Goal: Check status: Check status

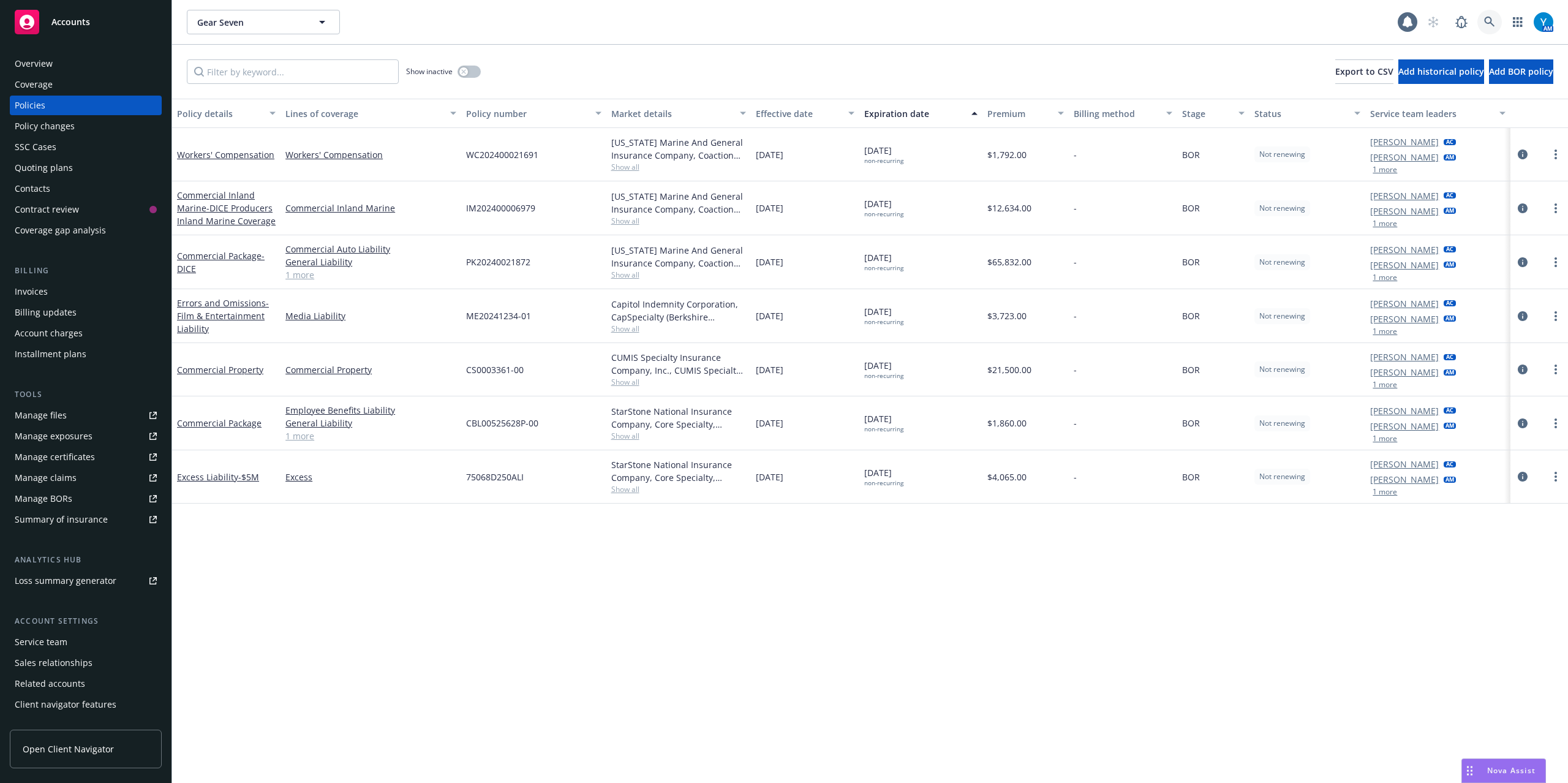
click at [1486, 21] on icon at bounding box center [1490, 22] width 10 height 10
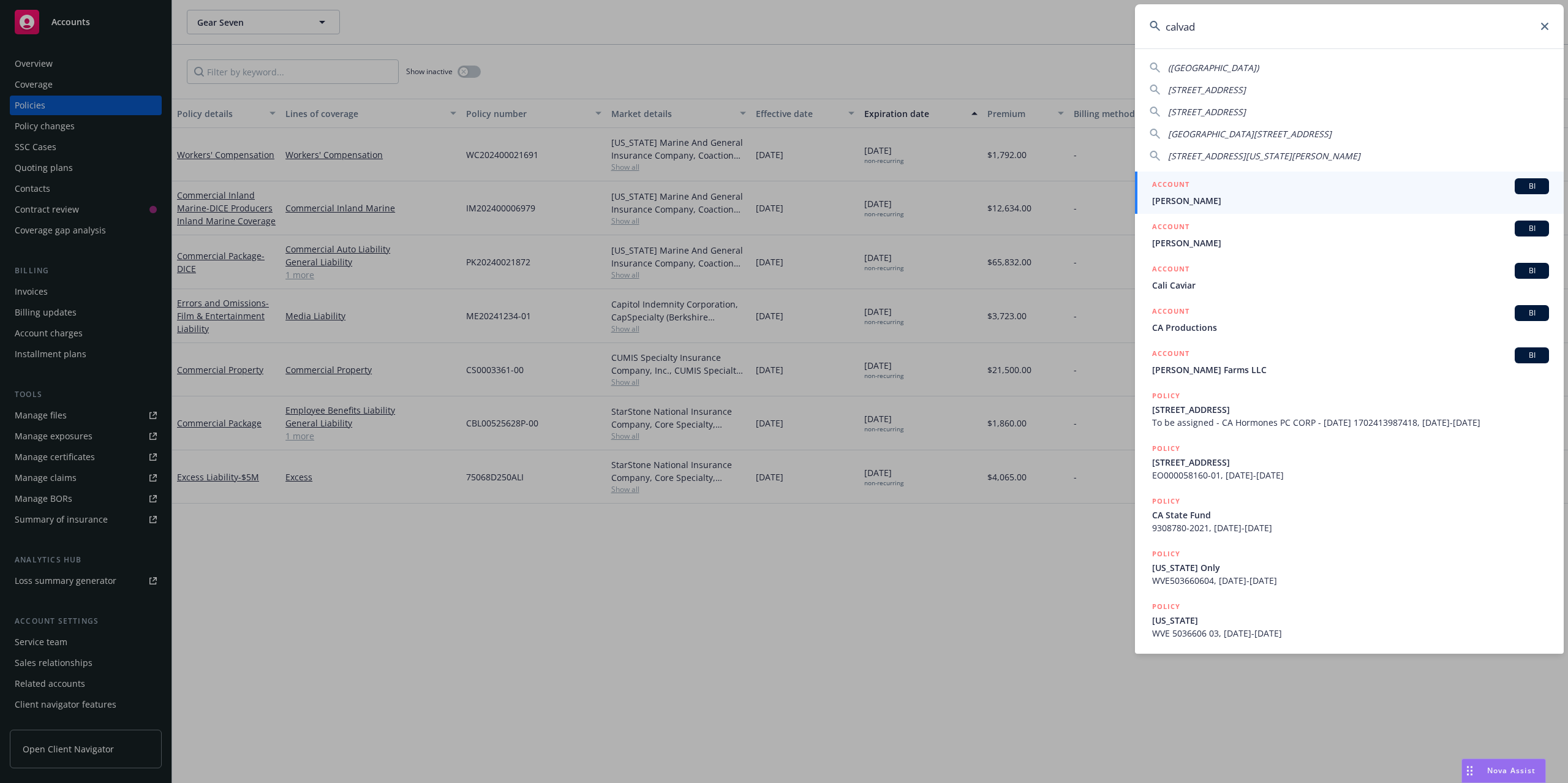
type input "calvada"
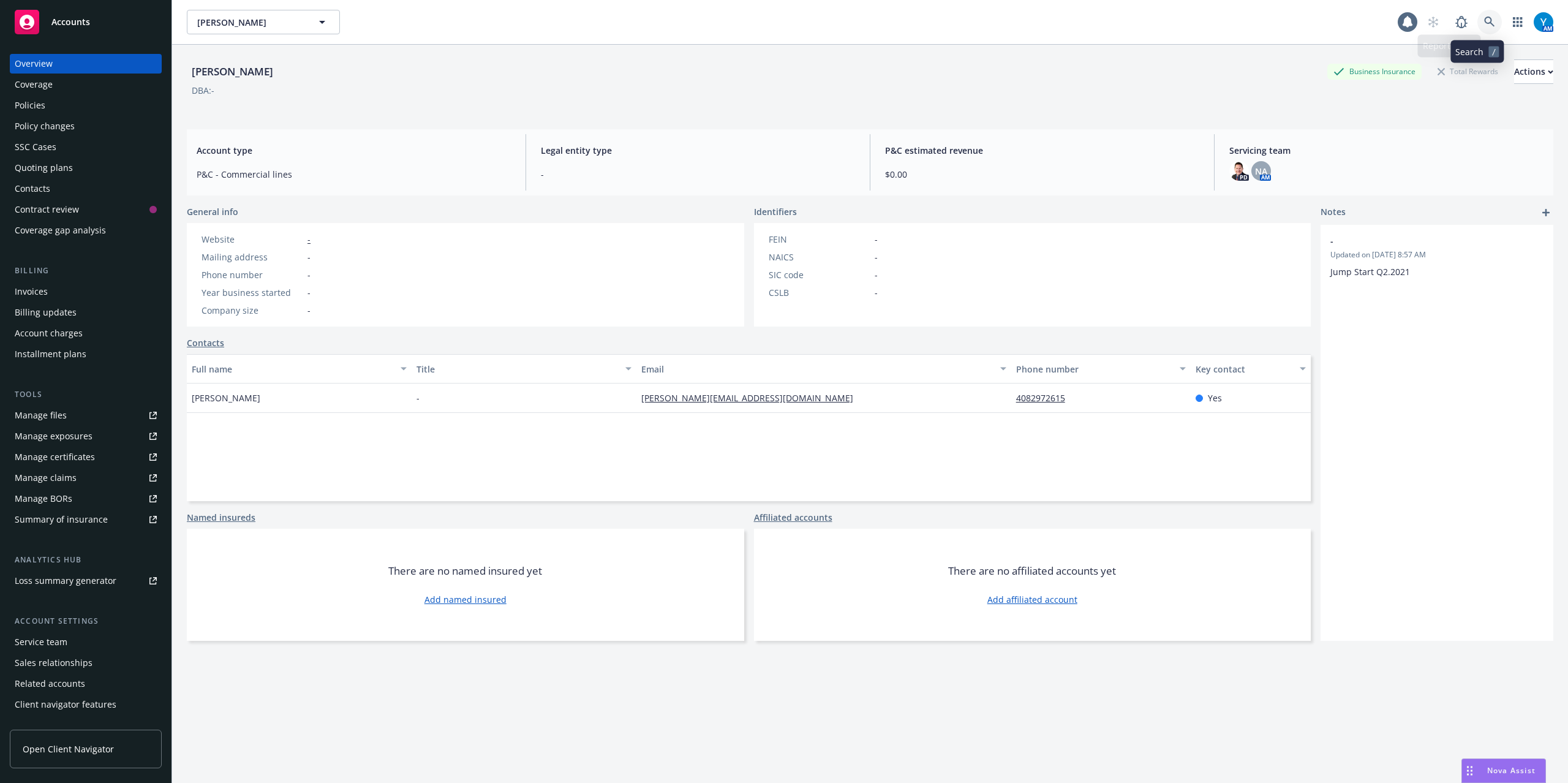
click at [1485, 17] on icon at bounding box center [1490, 22] width 11 height 11
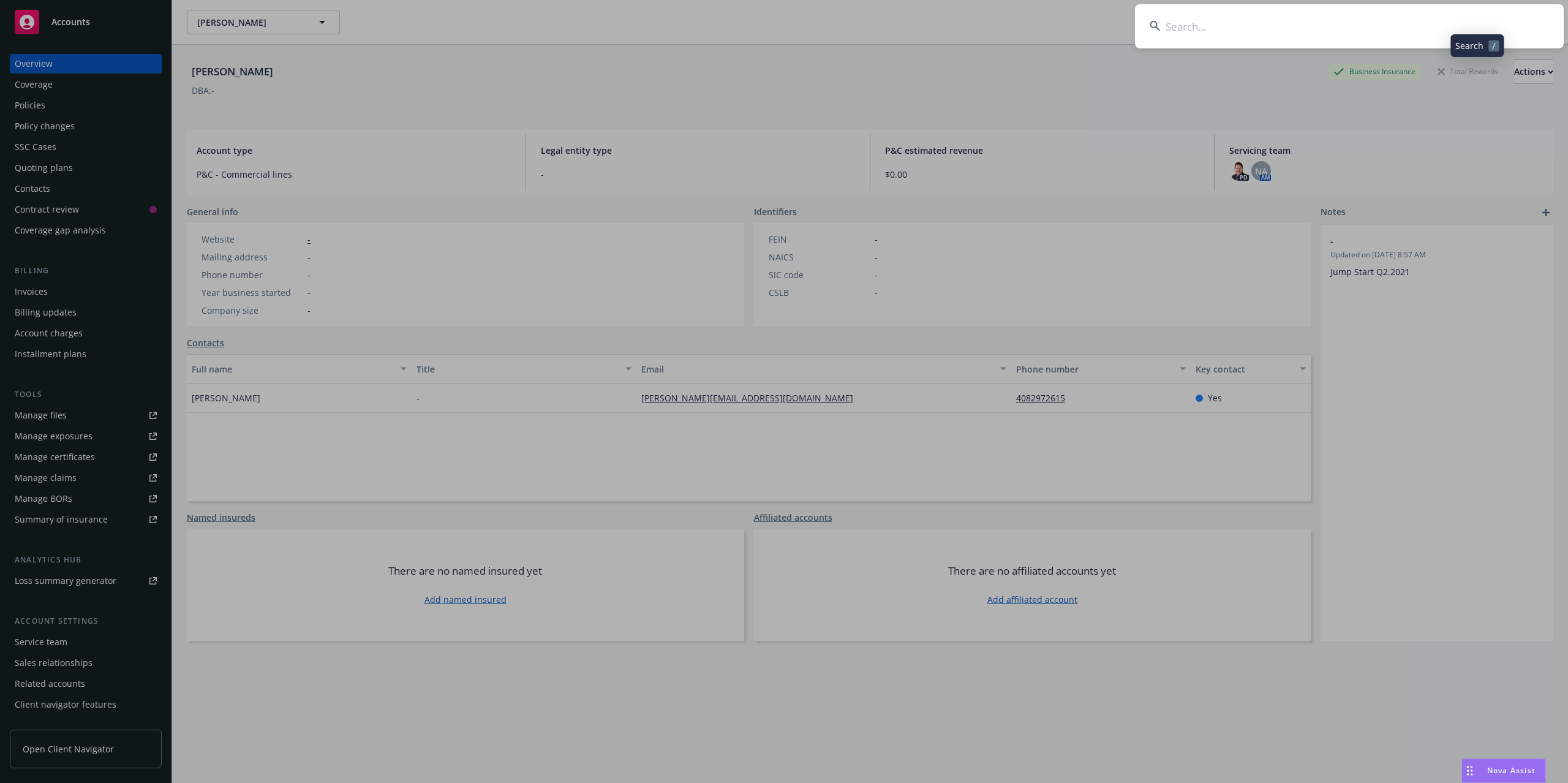
type input "a"
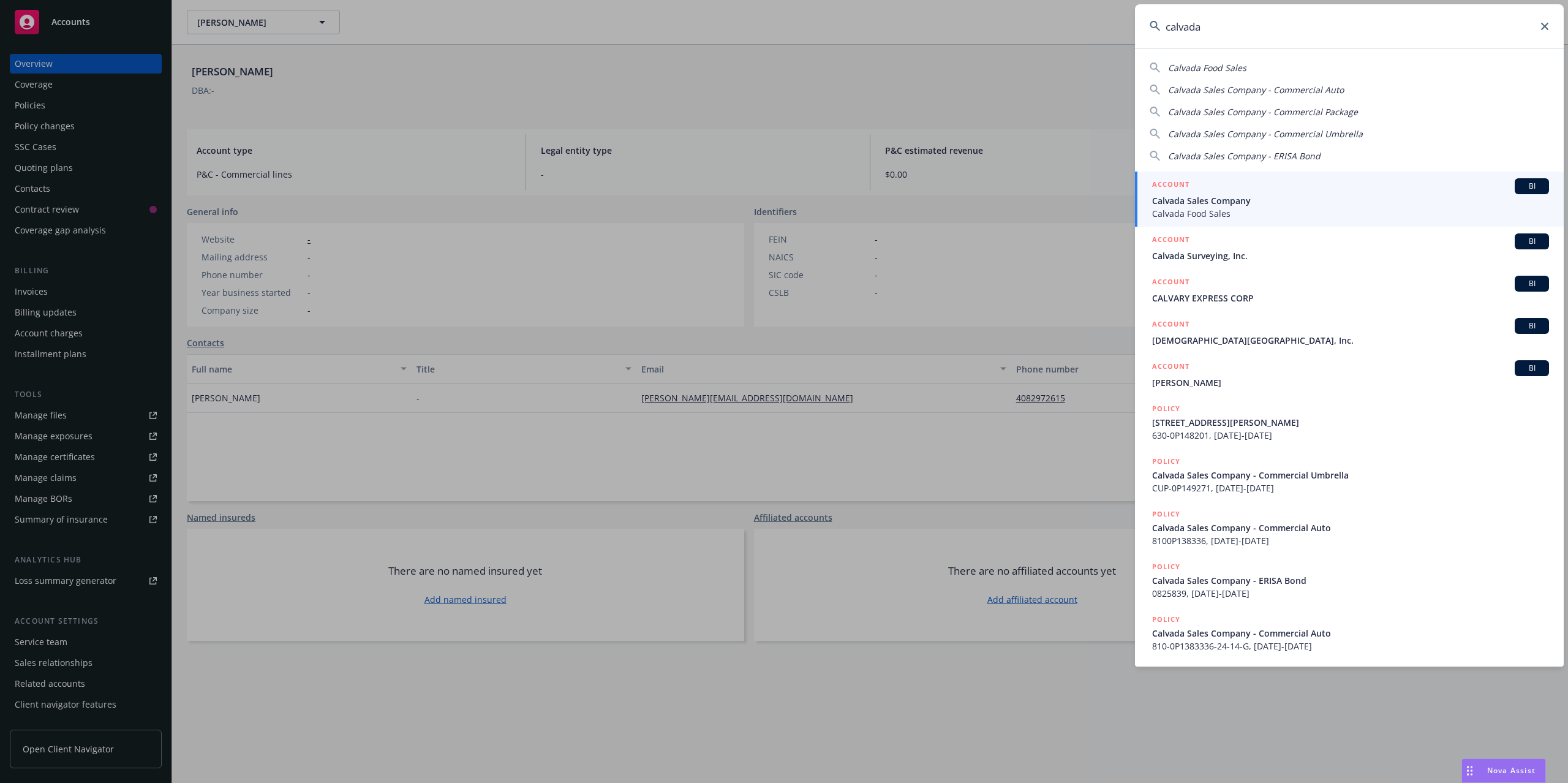
type input "calvada"
click at [1220, 207] on span "Calvada Food Sales" at bounding box center [1351, 213] width 397 height 13
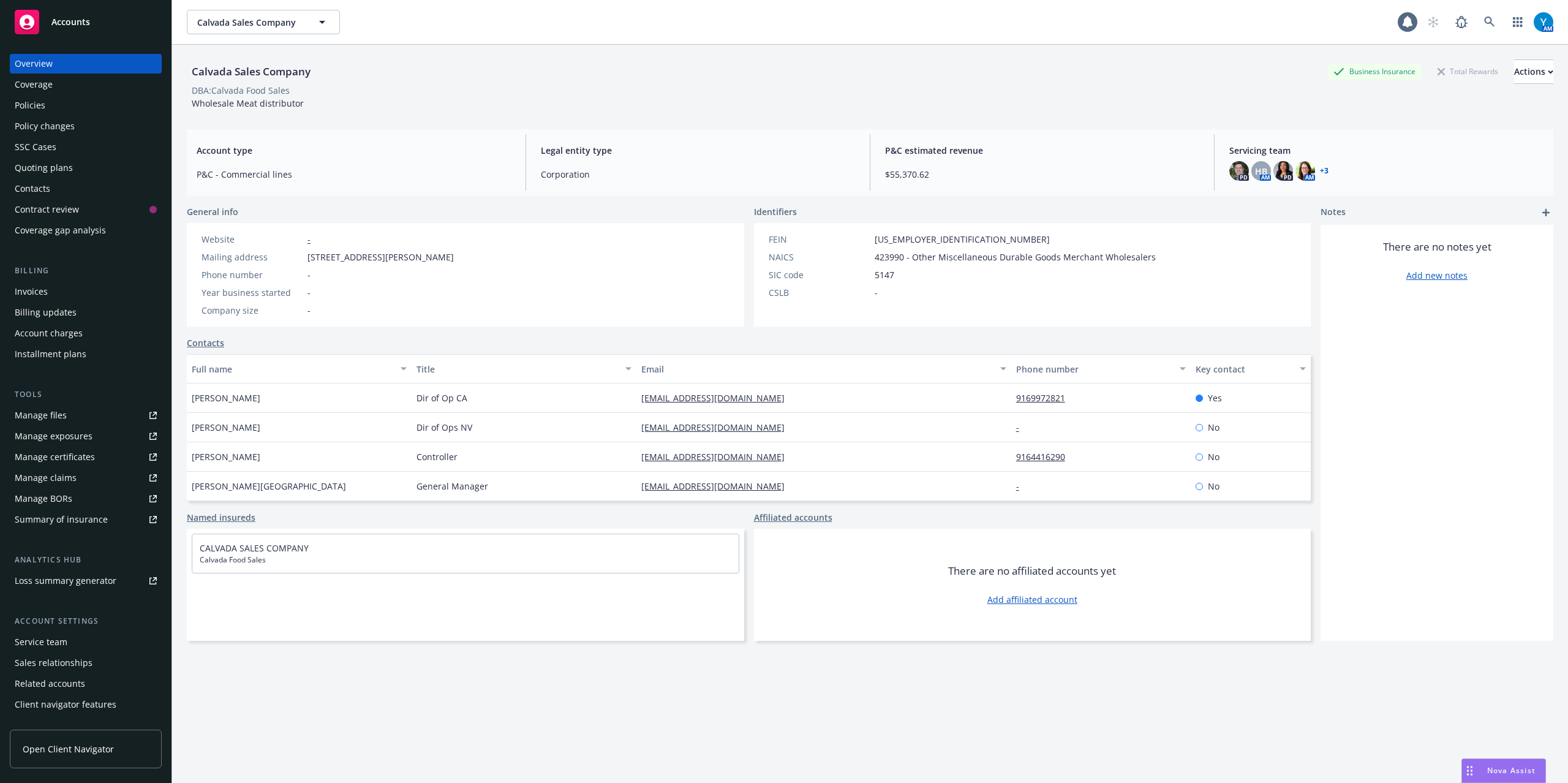
drag, startPoint x: 28, startPoint y: 105, endPoint x: 40, endPoint y: 109, distance: 12.6
click at [30, 106] on div "Policies" at bounding box center [30, 105] width 30 height 19
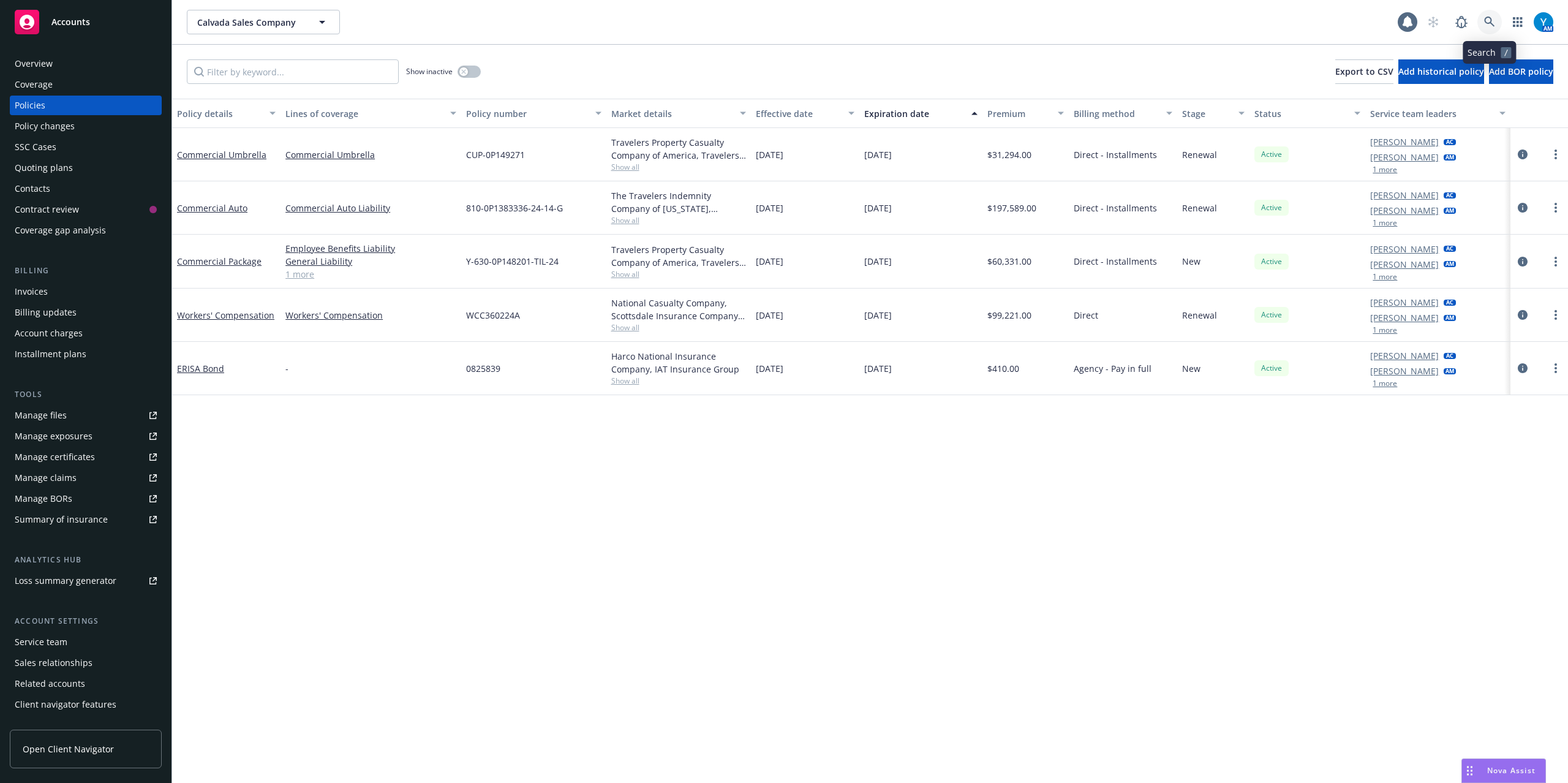
click at [1490, 17] on icon at bounding box center [1490, 22] width 10 height 10
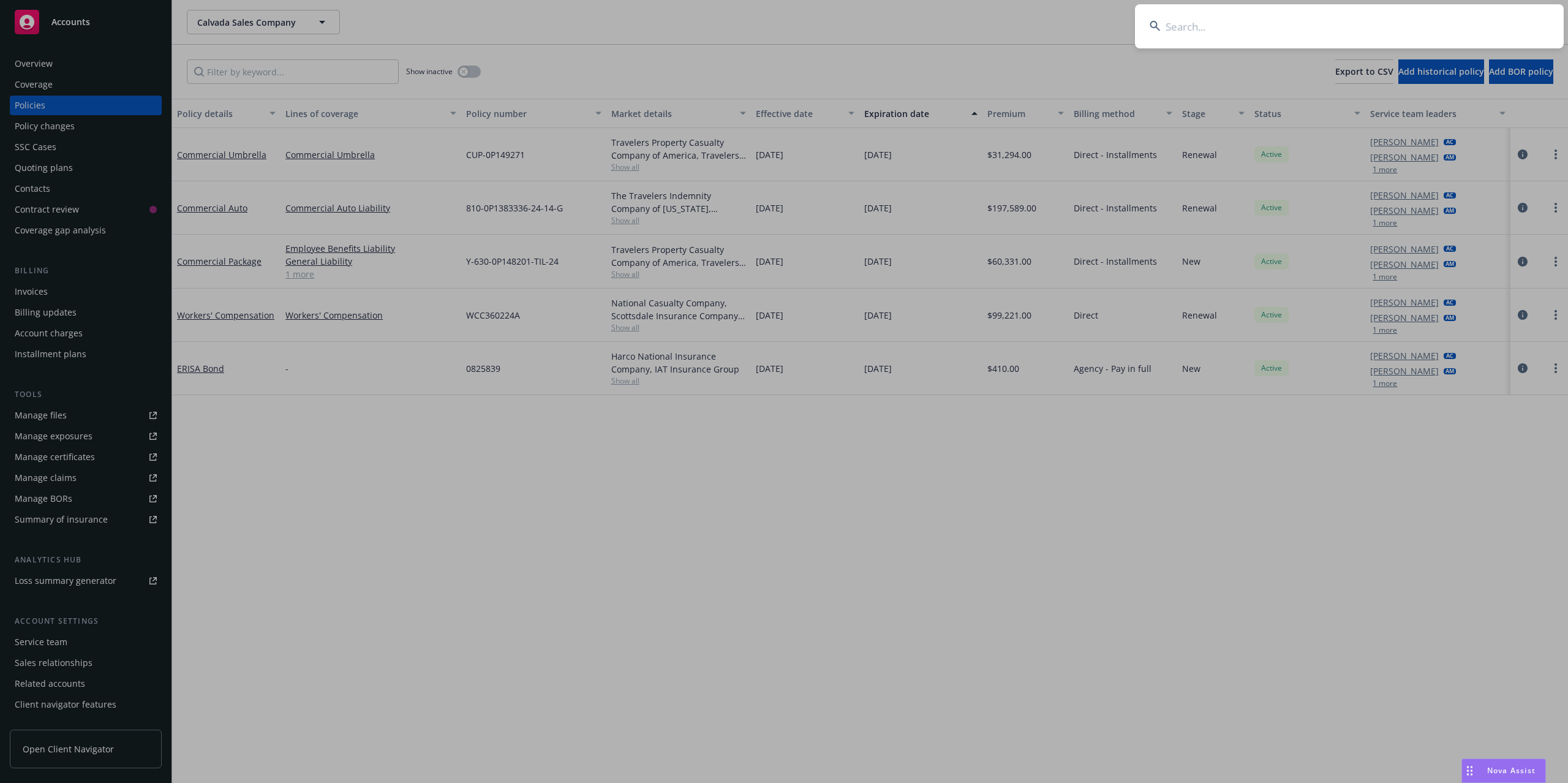
type input "y"
type input "tipalti"
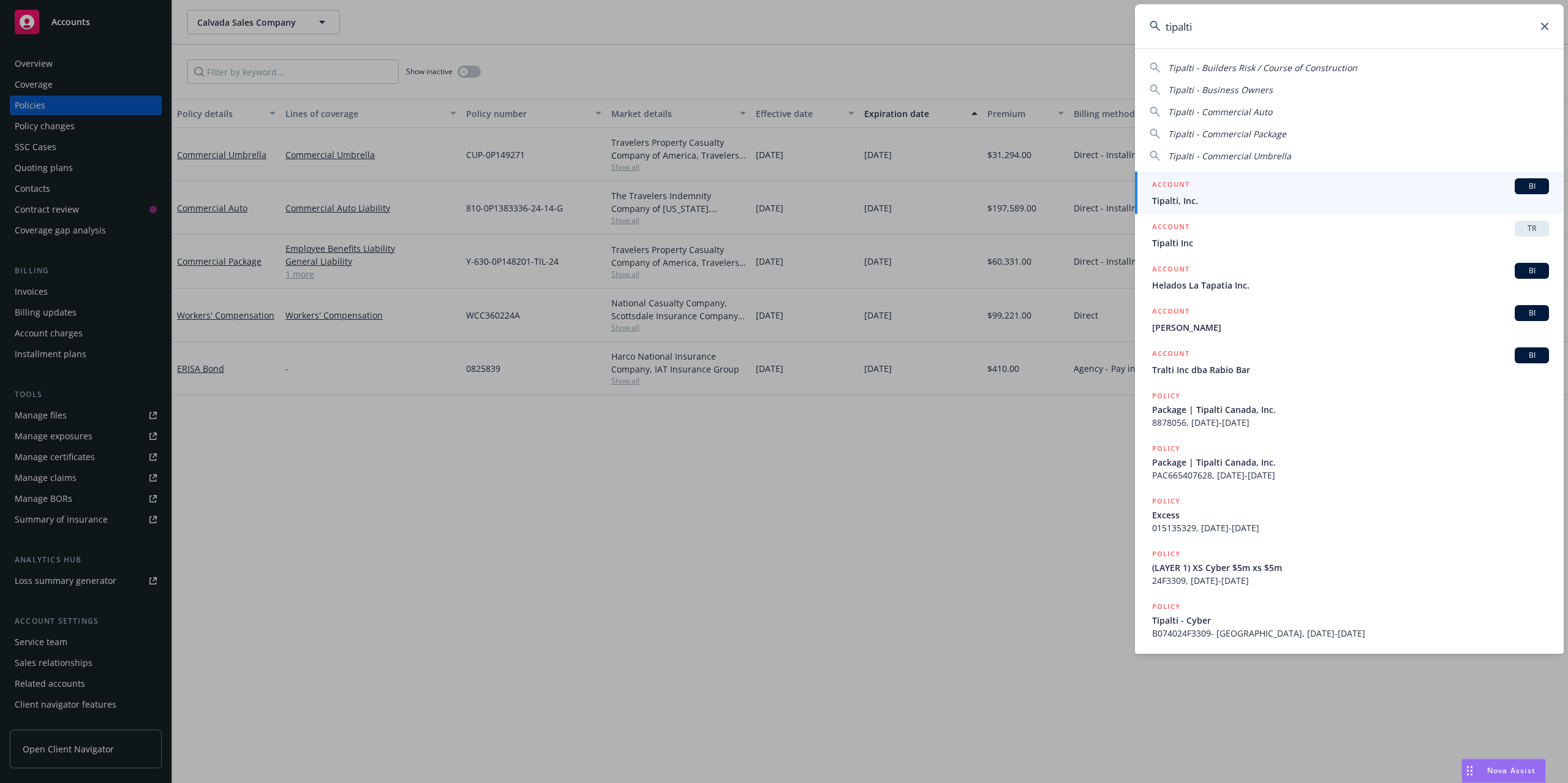
click at [1260, 184] on div "ACCOUNT BI" at bounding box center [1351, 186] width 397 height 16
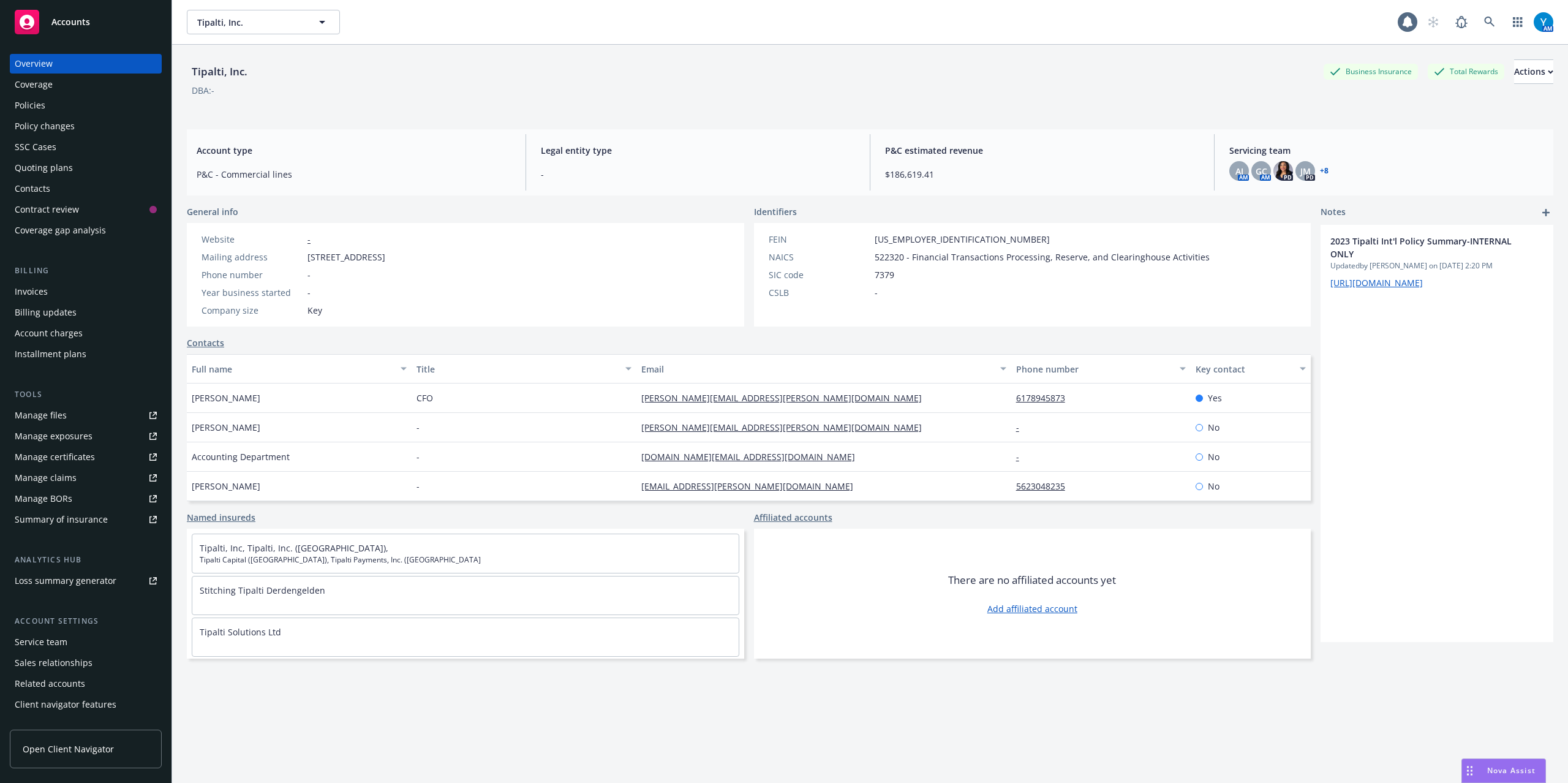
click at [65, 113] on div "Policies" at bounding box center [86, 105] width 142 height 19
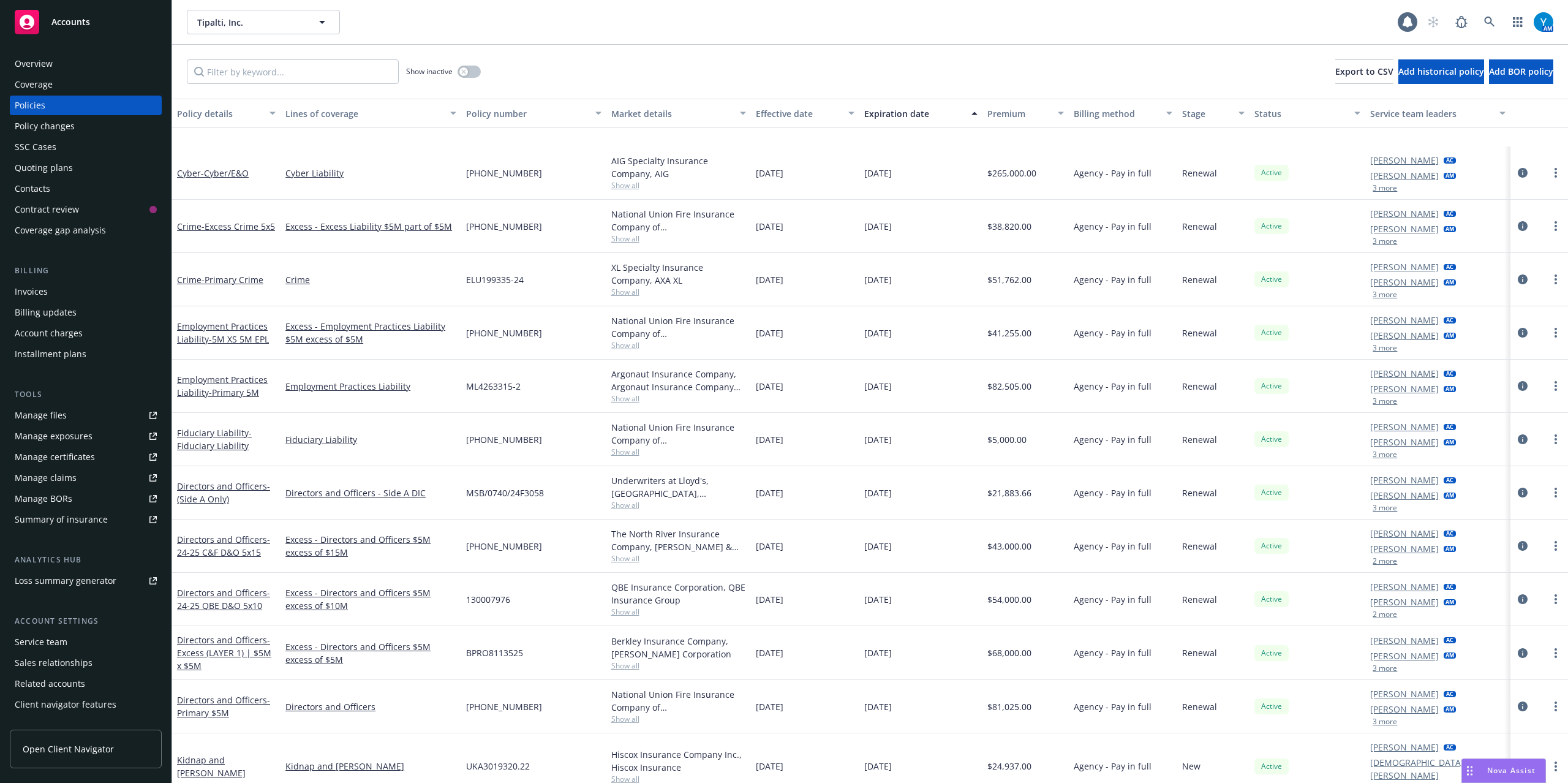
scroll to position [985, 0]
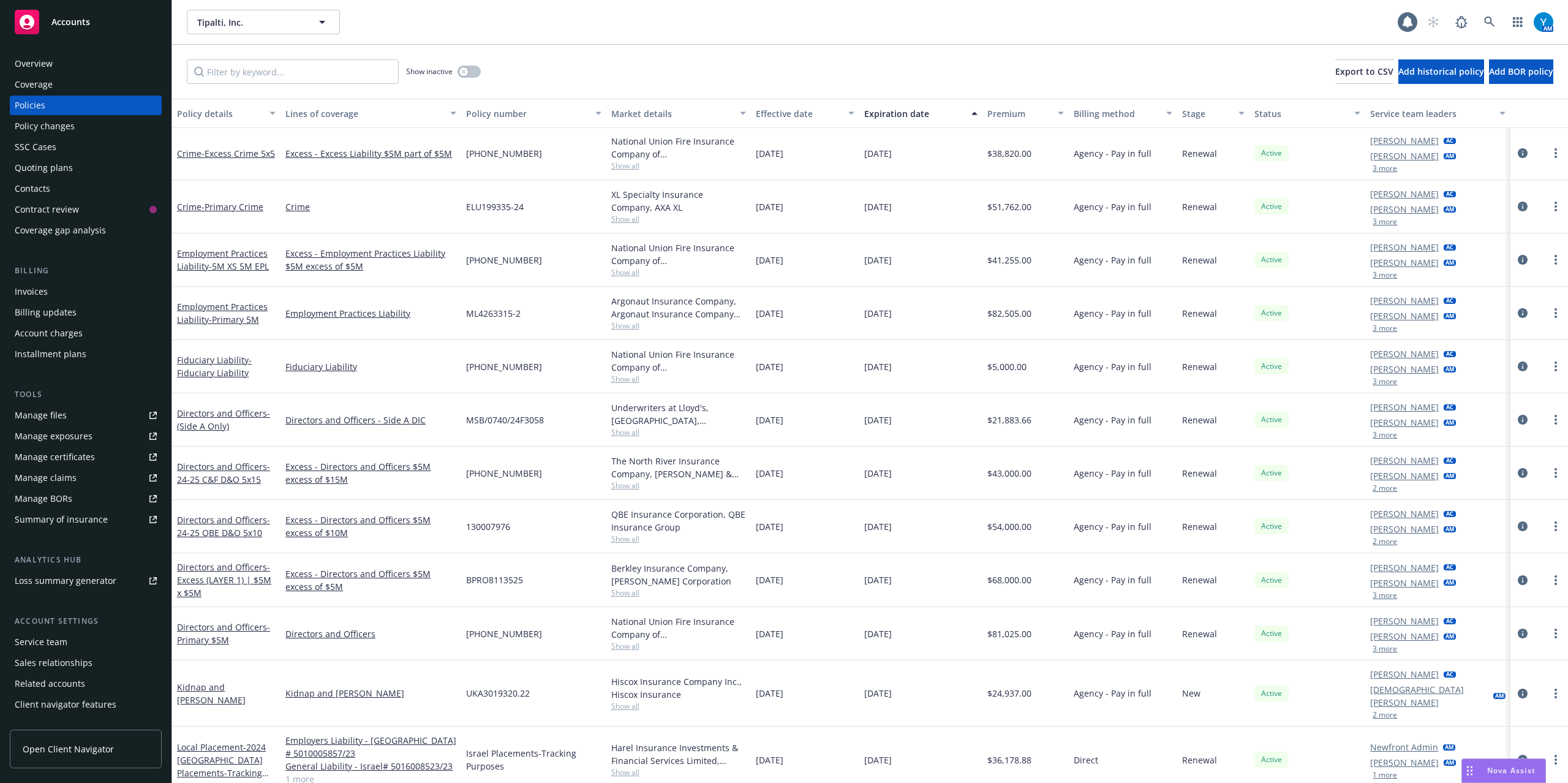
click at [59, 171] on div "Quoting plans" at bounding box center [44, 167] width 58 height 19
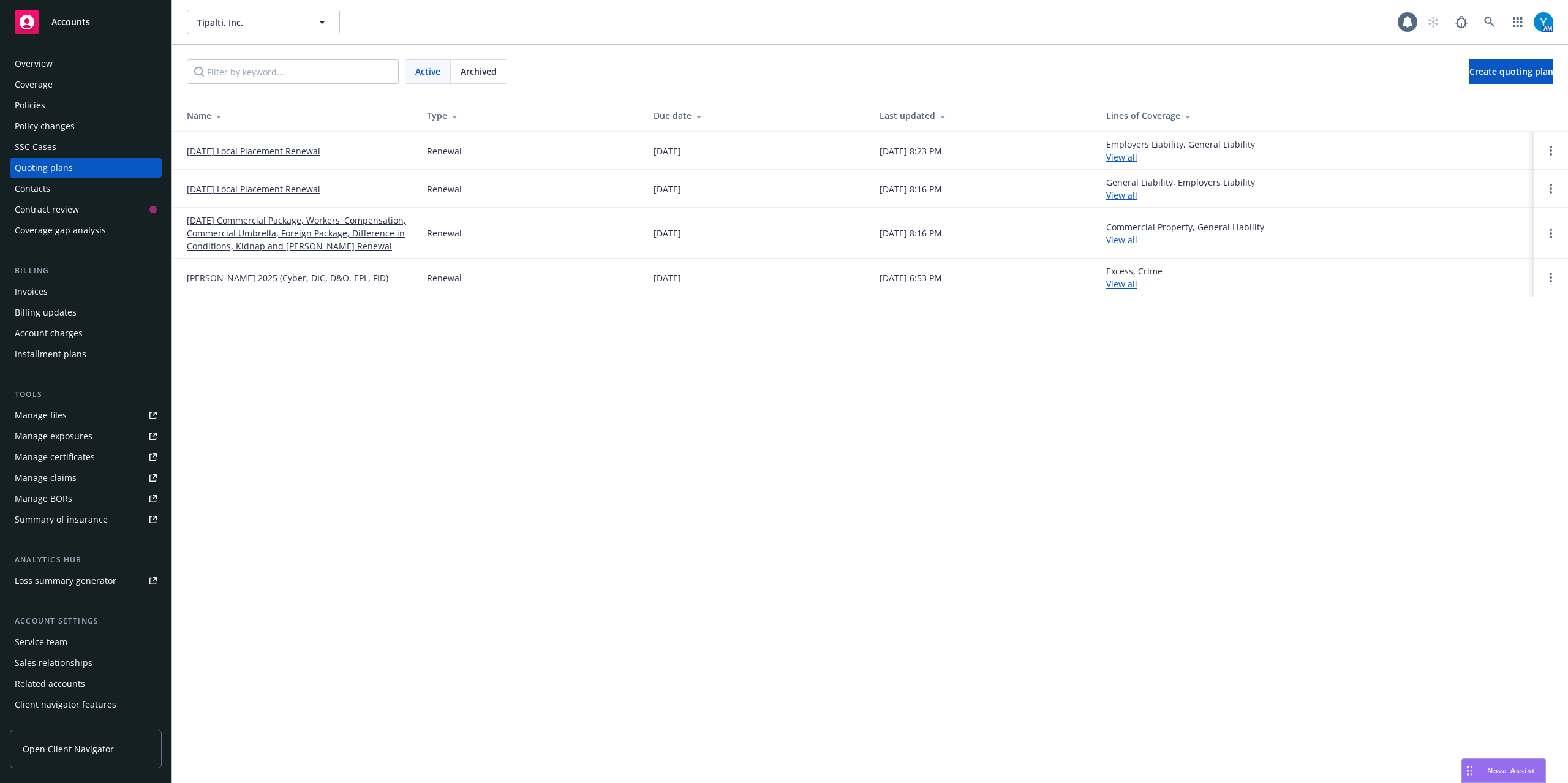
click at [238, 239] on link "[DATE] Commercial Package, Workers' Compensation, Commercial Umbrella, Foreign …" at bounding box center [297, 233] width 220 height 39
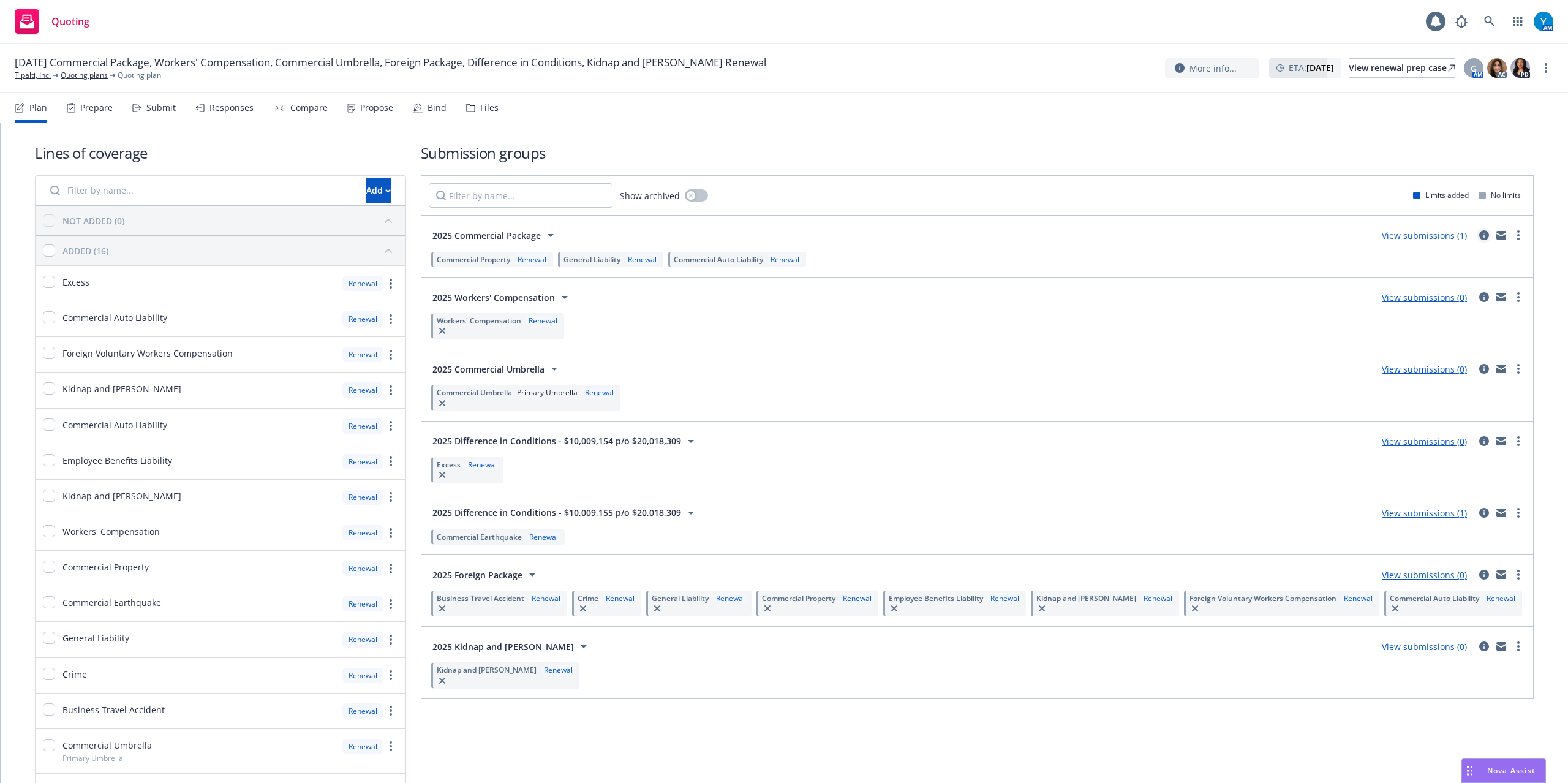
click at [1479, 236] on icon "circleInformation" at bounding box center [1484, 235] width 10 height 10
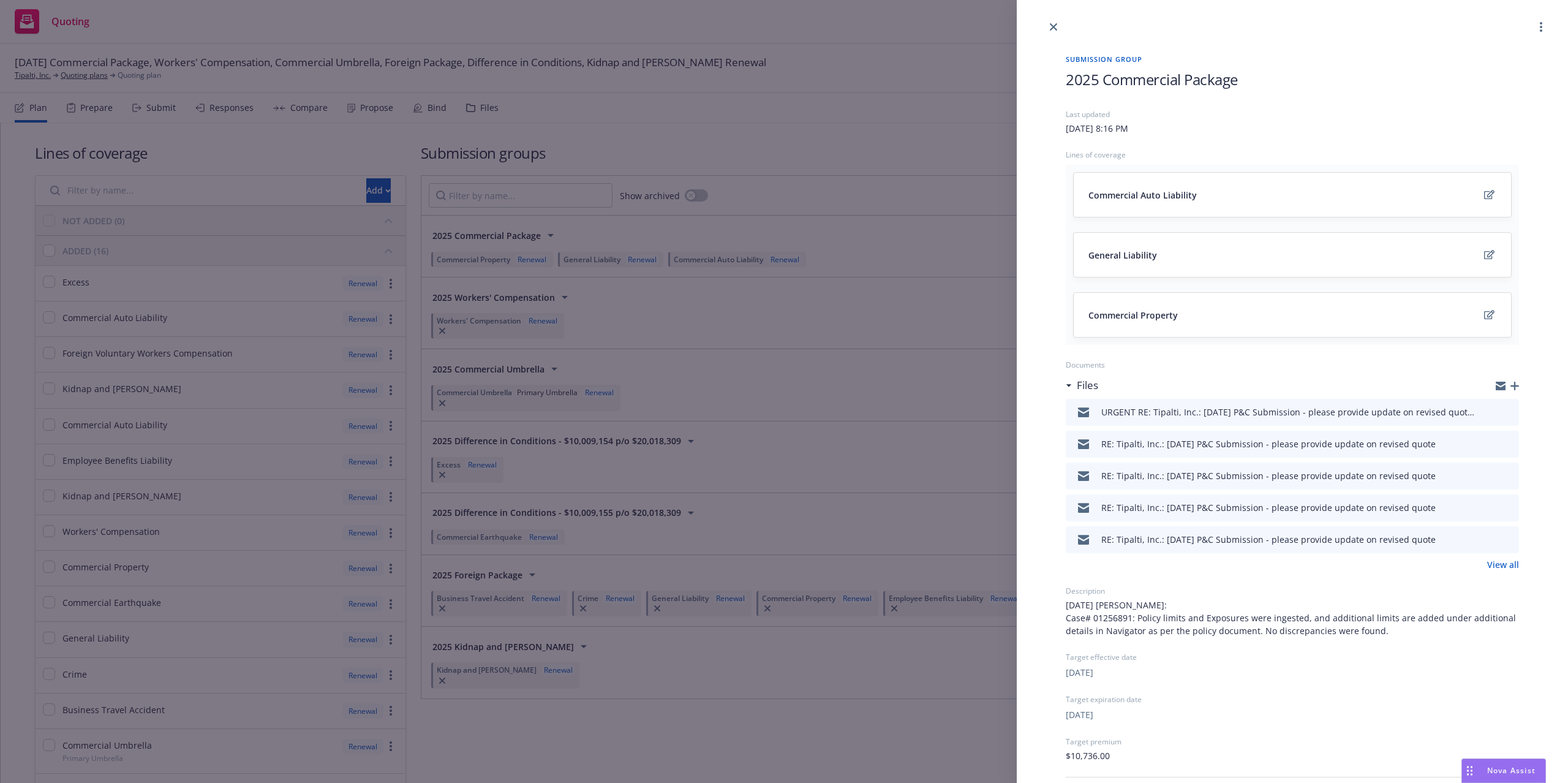
click at [890, 104] on div "Submission group 2025 Commercial Package Last updated [DATE] 8:16 PM Lines of c…" at bounding box center [784, 391] width 1568 height 783
